Goal: Communication & Community: Answer question/provide support

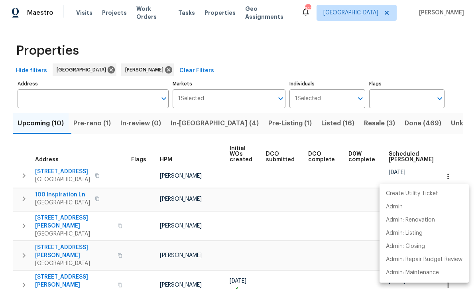
click at [142, 140] on div at bounding box center [238, 144] width 476 height 289
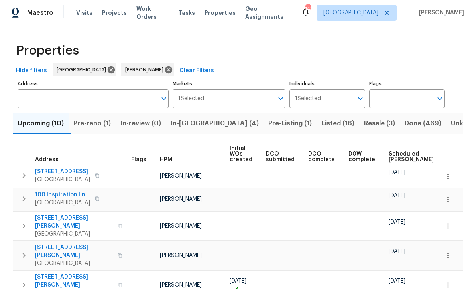
click at [195, 121] on span "In-reno (4)" at bounding box center [215, 123] width 88 height 11
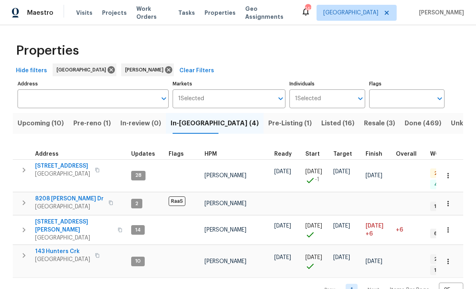
scroll to position [2, 0]
click at [66, 165] on span "188 Lost Lake Trl" at bounding box center [62, 166] width 55 height 8
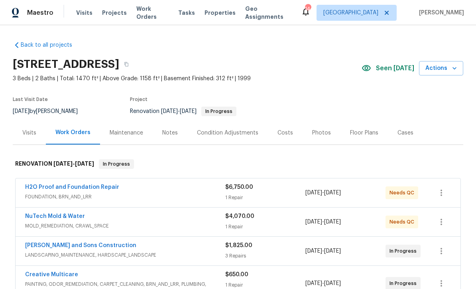
click at [52, 219] on link "NuTech Mold & Water" at bounding box center [55, 216] width 60 height 6
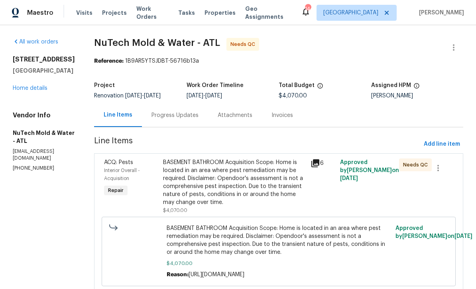
click at [163, 113] on div "Progress Updates" at bounding box center [175, 115] width 47 height 8
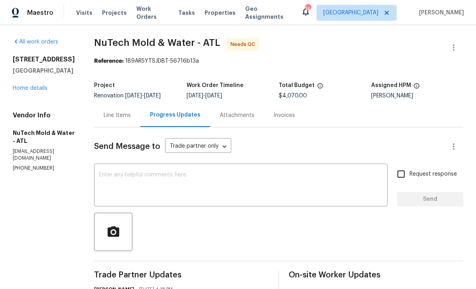
click at [107, 173] on textarea at bounding box center [241, 186] width 284 height 28
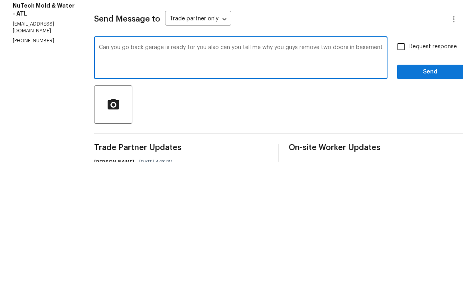
type textarea "Can you go back garage is ready for you also can you tell me why you guys remov…"
click at [404, 166] on input "Request response" at bounding box center [401, 174] width 17 height 17
checkbox input "true"
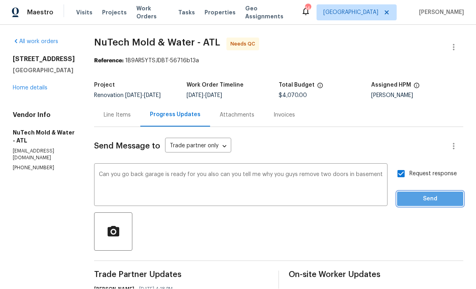
click at [426, 194] on span "Send" at bounding box center [430, 199] width 53 height 10
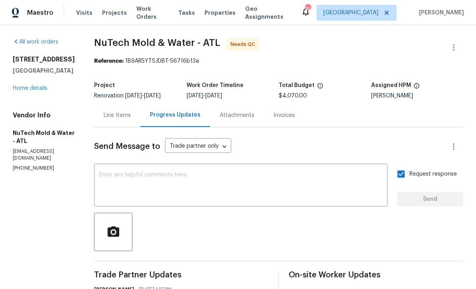
scroll to position [0, 0]
click at [29, 85] on link "Home details" at bounding box center [30, 88] width 35 height 6
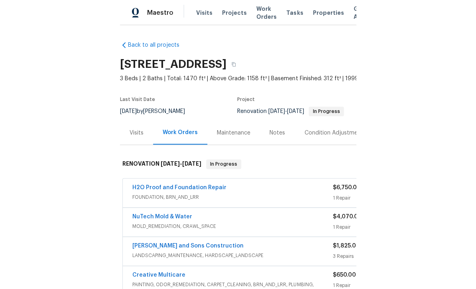
scroll to position [15, 0]
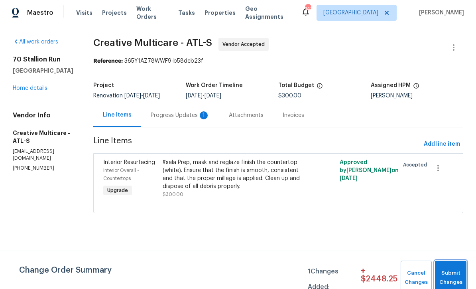
click at [452, 276] on span "Submit Changes" at bounding box center [451, 277] width 24 height 18
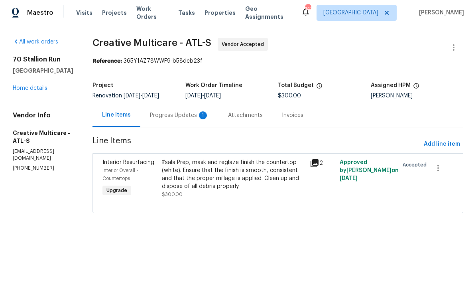
click at [454, 235] on html "Maestro Visits Projects Work Orders Tasks Properties Geo Assignments 143 Atlant…" at bounding box center [238, 117] width 476 height 235
click at [187, 113] on div "Progress Updates 1" at bounding box center [179, 115] width 59 height 8
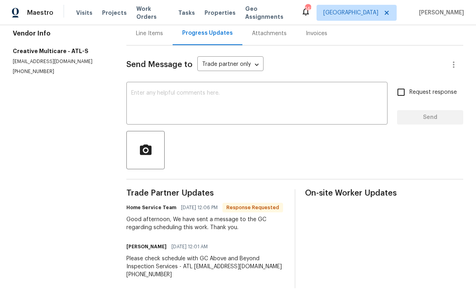
scroll to position [81, 0]
click at [134, 91] on textarea at bounding box center [257, 105] width 252 height 28
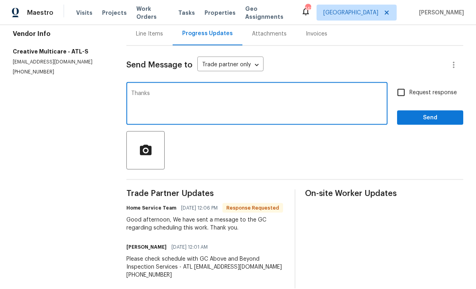
type textarea "Thanks"
click at [413, 113] on span "Send" at bounding box center [430, 118] width 53 height 10
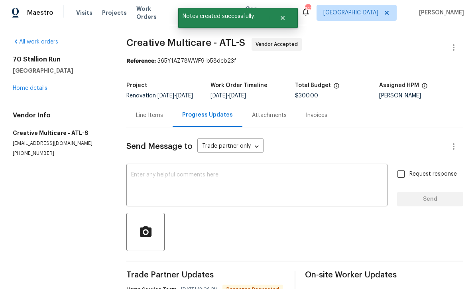
click at [27, 85] on link "Home details" at bounding box center [30, 88] width 35 height 6
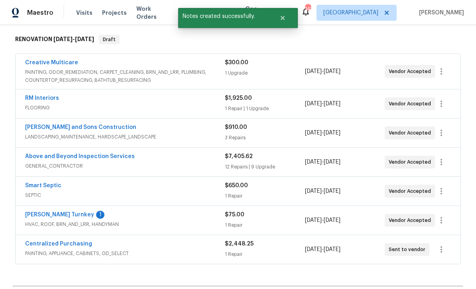
scroll to position [128, 0]
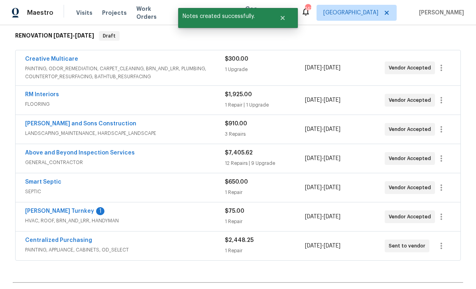
click at [43, 208] on link "[PERSON_NAME] Turnkey" at bounding box center [59, 211] width 69 height 6
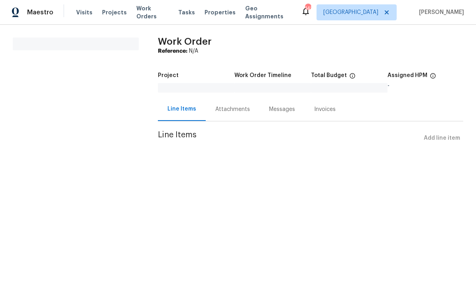
click at [233, 108] on div "Attachments" at bounding box center [232, 110] width 35 height 8
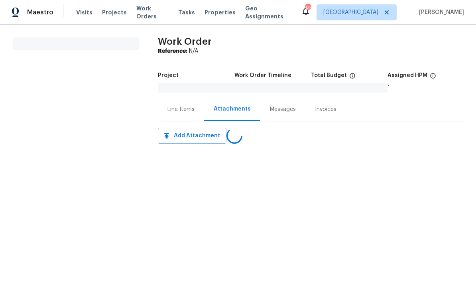
click at [174, 106] on div "Line Items" at bounding box center [181, 110] width 27 height 8
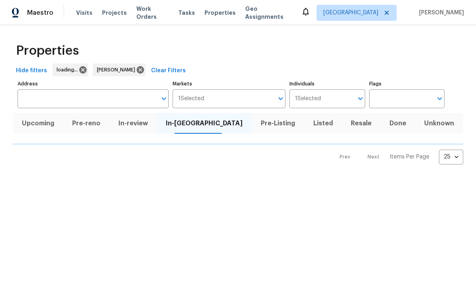
scroll to position [0, 0]
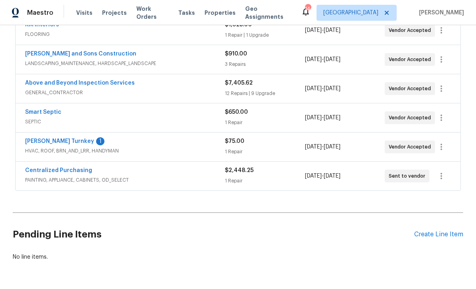
scroll to position [197, 0]
click at [40, 143] on link "[PERSON_NAME] Turnkey" at bounding box center [59, 142] width 69 height 6
